Goal: Use online tool/utility: Use online tool/utility

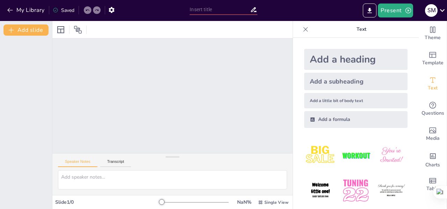
click at [153, 73] on div at bounding box center [172, 95] width 240 height 114
click at [228, 86] on div at bounding box center [172, 95] width 240 height 114
click at [118, 163] on button "Transcript" at bounding box center [115, 163] width 31 height 8
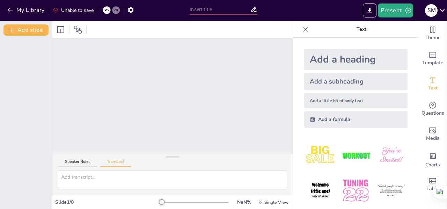
click at [75, 162] on button "Speaker Notes" at bounding box center [77, 163] width 39 height 8
